Goal: Check status: Check status

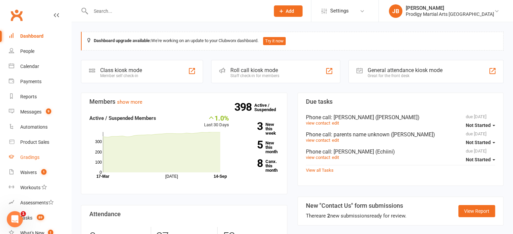
click at [32, 159] on div "Gradings" at bounding box center [29, 157] width 19 height 5
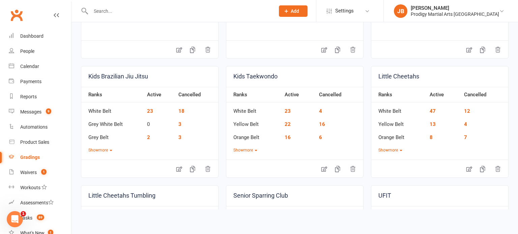
scroll to position [248, 0]
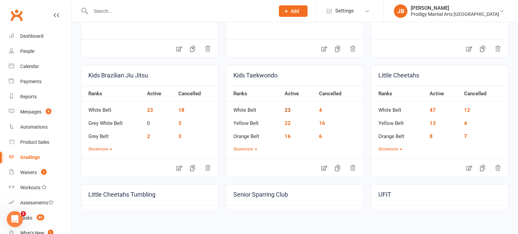
click at [285, 109] on link "23" at bounding box center [288, 110] width 6 height 6
click at [286, 122] on link "22" at bounding box center [288, 123] width 6 height 6
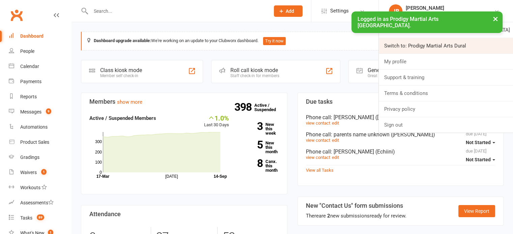
click at [466, 46] on link "Switch to: Prodigy Martial Arts Dural" at bounding box center [446, 46] width 134 height 16
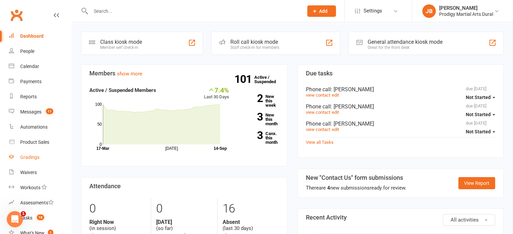
click at [30, 159] on div "Gradings" at bounding box center [29, 157] width 19 height 5
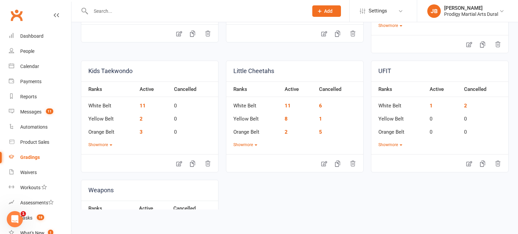
scroll to position [264, 0]
click at [287, 104] on link "11" at bounding box center [288, 105] width 6 height 6
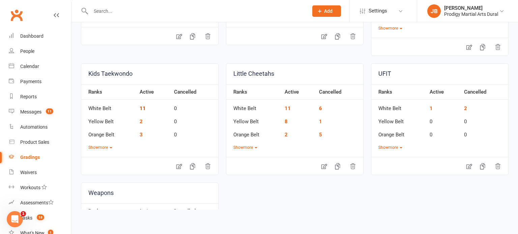
click at [142, 106] on link "11" at bounding box center [143, 109] width 6 height 6
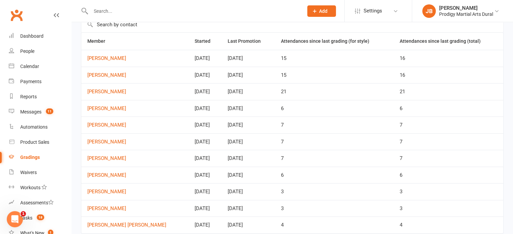
scroll to position [66, 0]
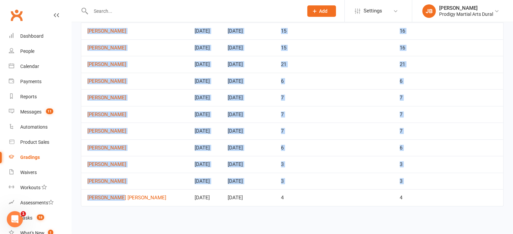
drag, startPoint x: 128, startPoint y: 203, endPoint x: 94, endPoint y: 211, distance: 34.5
click at [94, 211] on div "Member Started Last Promotion Attendances since last grading (for style) Attend…" at bounding box center [292, 110] width 423 height 211
click at [107, 214] on div "Member Started Last Promotion Attendances since last grading (for style) Attend…" at bounding box center [292, 110] width 423 height 211
drag, startPoint x: 117, startPoint y: 213, endPoint x: 89, endPoint y: 197, distance: 32.3
click at [89, 197] on div "Member Started Last Promotion Attendances since last grading (for style) Attend…" at bounding box center [292, 110] width 423 height 211
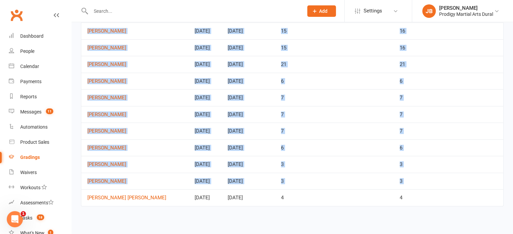
click at [120, 209] on div "Member Started Last Promotion Attendances since last grading (for style) Attend…" at bounding box center [292, 110] width 423 height 211
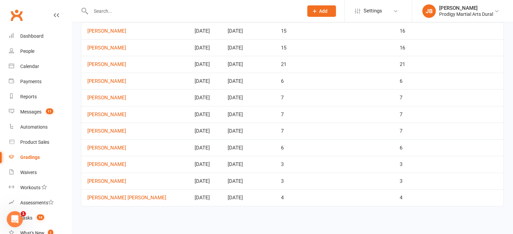
click at [133, 214] on div "Member Started Last Promotion Attendances since last grading (for style) Attend…" at bounding box center [292, 110] width 423 height 211
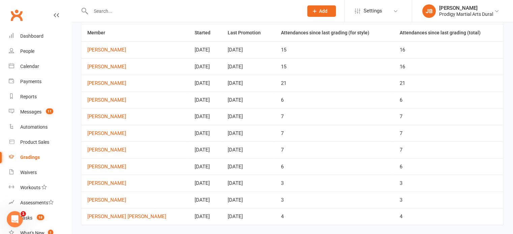
scroll to position [55, 0]
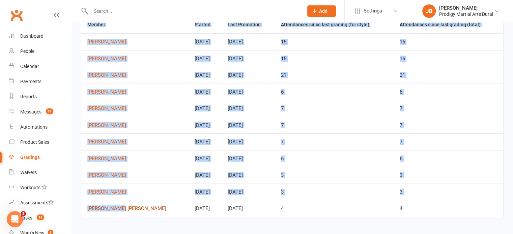
drag, startPoint x: 120, startPoint y: 222, endPoint x: 121, endPoint y: 209, distance: 12.9
click at [121, 209] on div "Member Started Last Promotion Attendances since last grading (for style) Attend…" at bounding box center [292, 121] width 423 height 211
copy table "Member Started Last Promotion Attendances since last grading (for style) Attend…"
